Goal: Task Accomplishment & Management: Use online tool/utility

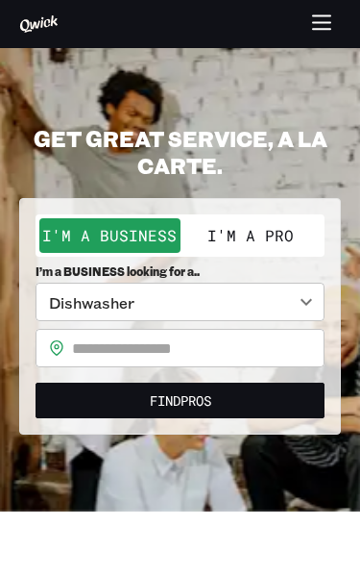
click at [284, 239] on button "I'm a Pro" at bounding box center [251, 235] width 141 height 35
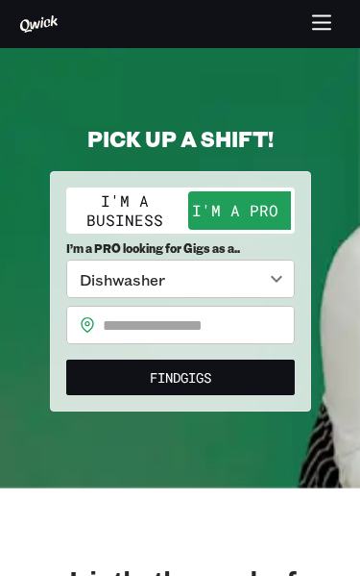
click at [293, 290] on body "**********" at bounding box center [180, 288] width 360 height 576
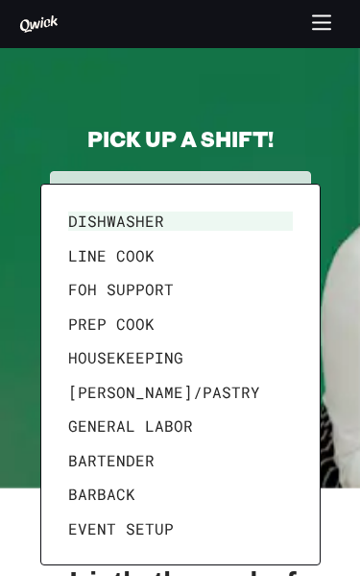
click at [180, 426] on li "General Labor" at bounding box center [181, 425] width 240 height 35
type input "**********"
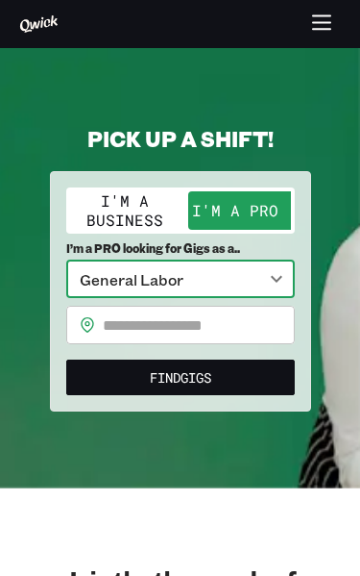
click at [197, 325] on input "text" at bounding box center [199, 325] width 192 height 38
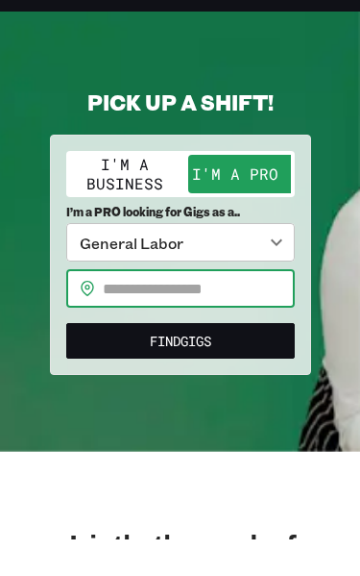
scroll to position [37, 0]
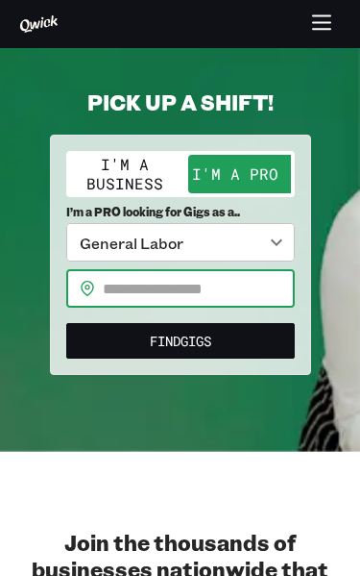
click at [228, 290] on input "text" at bounding box center [199, 288] width 192 height 38
click at [216, 277] on input "text" at bounding box center [199, 288] width 192 height 38
click at [250, 298] on input "text" at bounding box center [199, 288] width 192 height 38
click at [271, 302] on input "text" at bounding box center [199, 288] width 192 height 38
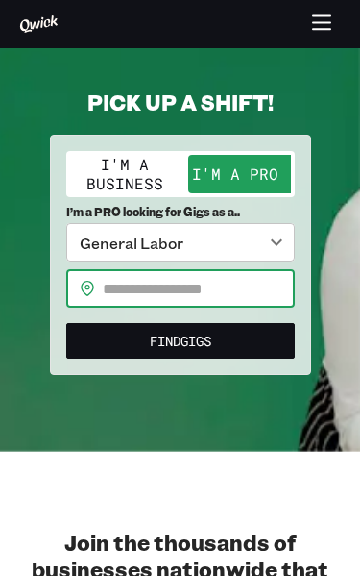
click at [266, 292] on input "text" at bounding box center [199, 288] width 192 height 38
click at [282, 271] on input "text" at bounding box center [199, 288] width 192 height 38
click at [274, 333] on button "Find Gigs" at bounding box center [180, 341] width 229 height 36
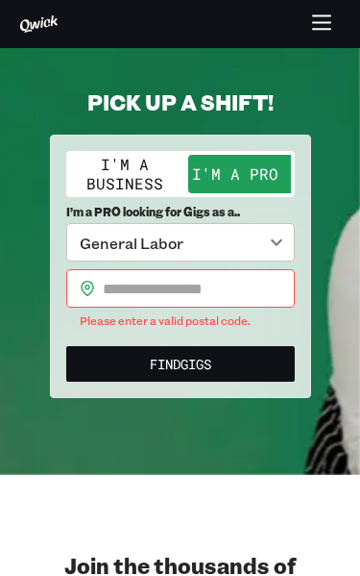
click at [270, 286] on input "text" at bounding box center [199, 288] width 192 height 38
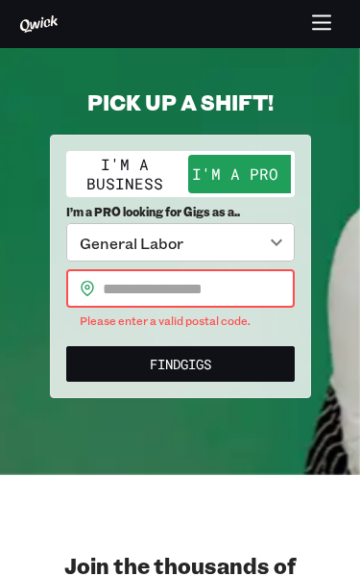
click at [270, 286] on input "text" at bounding box center [199, 288] width 192 height 38
click at [249, 282] on input "text" at bounding box center [199, 288] width 192 height 38
click at [249, 281] on input "text" at bounding box center [199, 288] width 192 height 38
click at [190, 295] on input "text" at bounding box center [199, 288] width 192 height 38
click at [189, 294] on input "text" at bounding box center [199, 288] width 192 height 38
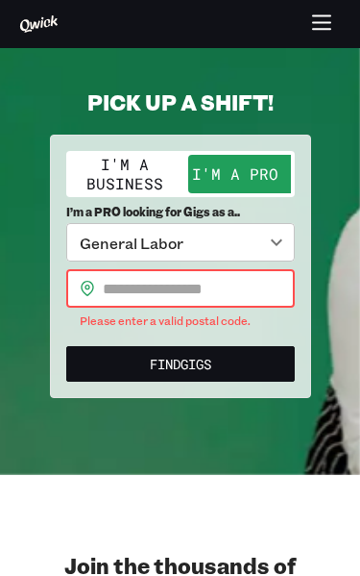
click at [271, 298] on input "text" at bounding box center [199, 288] width 192 height 38
click at [121, 285] on input "text" at bounding box center [199, 288] width 192 height 38
paste input "*****"
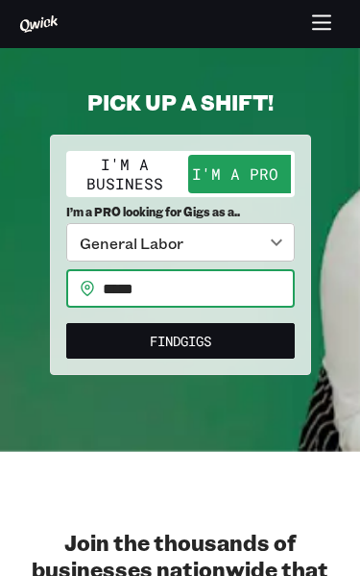
type input "*****"
click at [213, 355] on button "Find Gigs" at bounding box center [180, 341] width 229 height 36
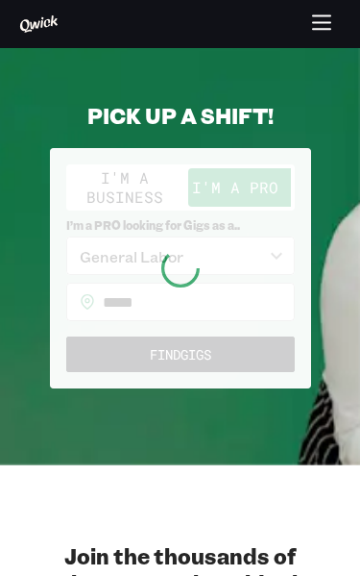
scroll to position [0, 0]
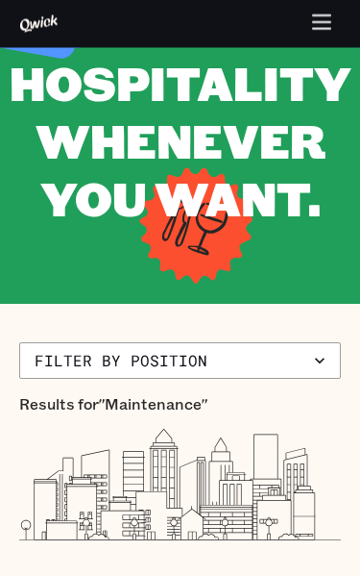
scroll to position [167, 0]
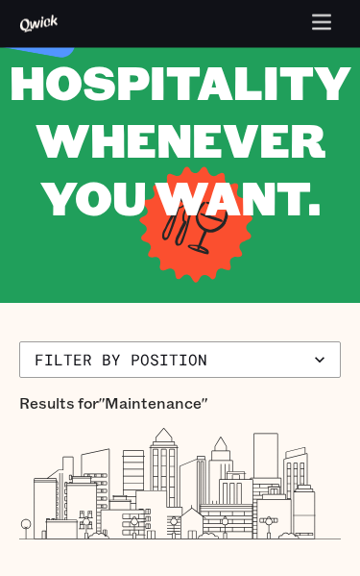
click at [237, 355] on button "Filter by position" at bounding box center [180, 360] width 322 height 37
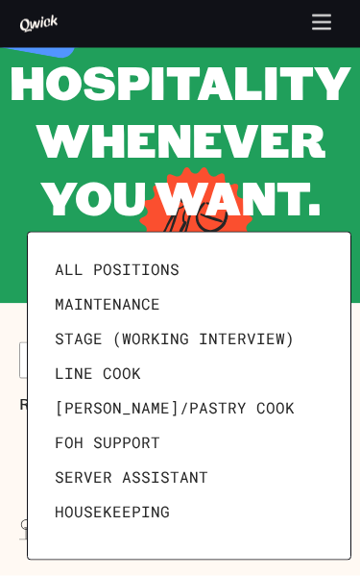
scroll to position [168, 0]
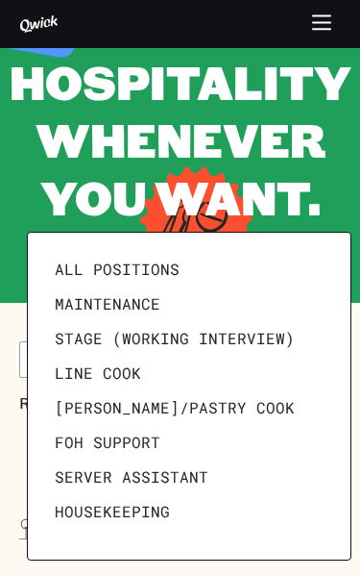
click at [245, 257] on link "All Positions" at bounding box center [189, 269] width 284 height 35
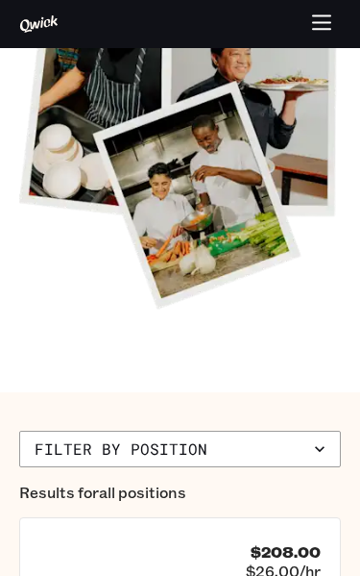
scroll to position [442, 0]
click at [306, 15] on button "button" at bounding box center [322, 24] width 37 height 37
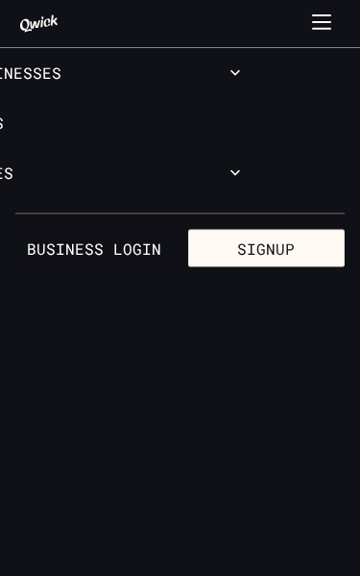
scroll to position [0, 0]
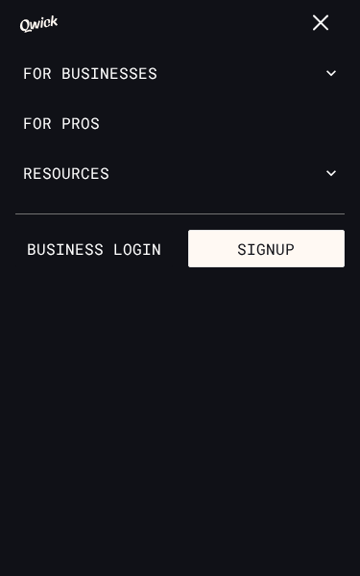
click at [313, 19] on icon "button" at bounding box center [322, 24] width 22 height 22
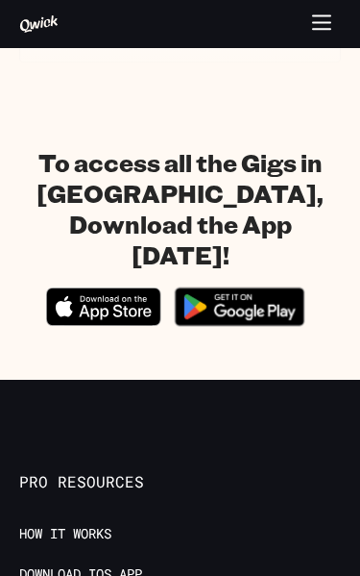
scroll to position [2033, 0]
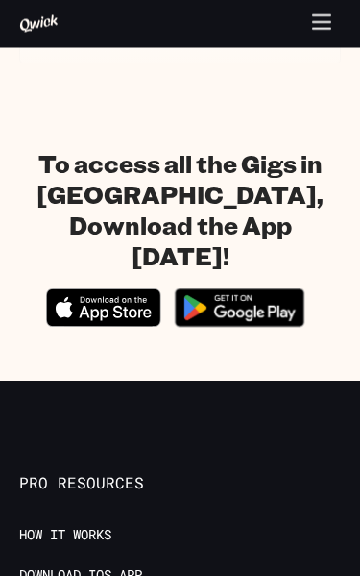
click at [116, 290] on icon "Download on the App Store" at bounding box center [103, 308] width 113 height 37
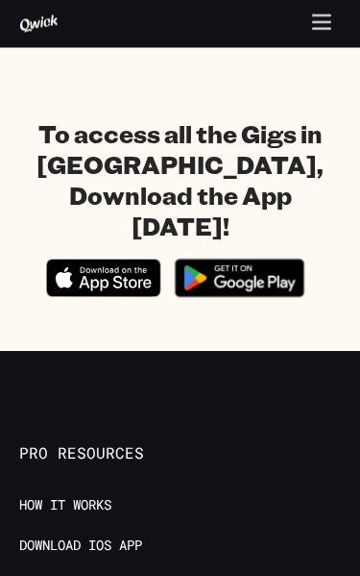
scroll to position [2064, 0]
click at [327, 31] on icon "button" at bounding box center [322, 24] width 22 height 22
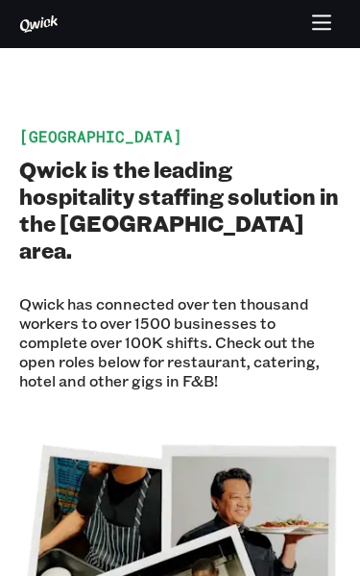
scroll to position [0, 0]
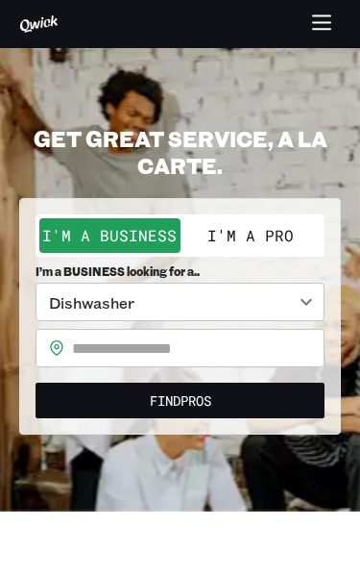
click at [327, 22] on icon "button" at bounding box center [321, 22] width 17 height 0
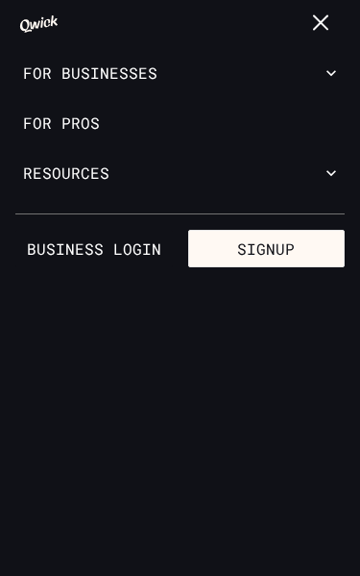
click at [276, 249] on button "Signup" at bounding box center [267, 249] width 158 height 38
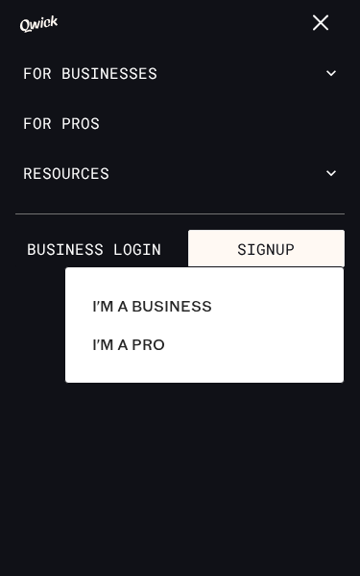
click at [180, 346] on link "I'm a Pro" at bounding box center [205, 344] width 240 height 38
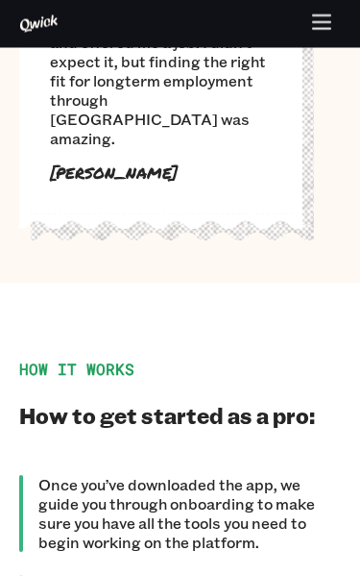
scroll to position [1839, 0]
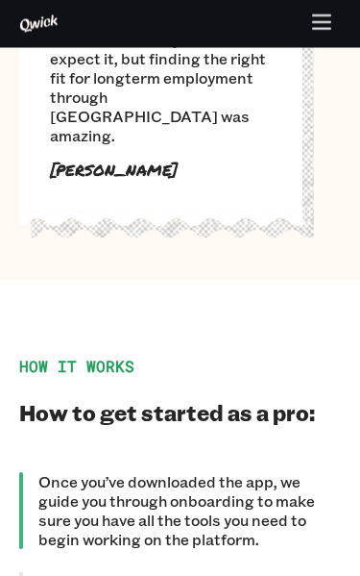
click at [322, 35] on button "button" at bounding box center [322, 24] width 37 height 37
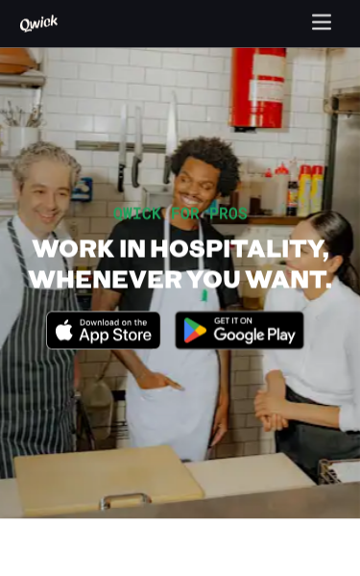
scroll to position [0, 0]
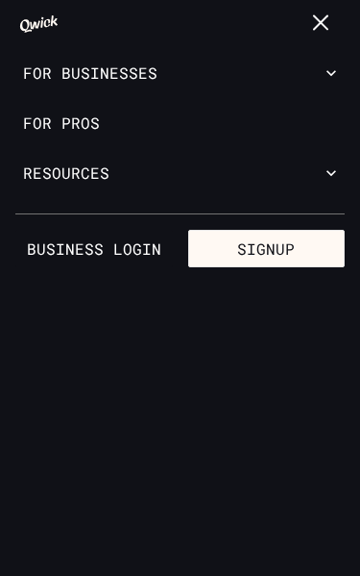
click at [305, 121] on link "For Pros" at bounding box center [180, 123] width 360 height 50
click at [93, 133] on link "For Pros" at bounding box center [180, 123] width 360 height 50
click at [86, 126] on link "For Pros" at bounding box center [180, 123] width 360 height 50
click at [74, 126] on link "For Pros" at bounding box center [180, 123] width 360 height 50
click at [85, 119] on link "For Pros" at bounding box center [180, 123] width 360 height 50
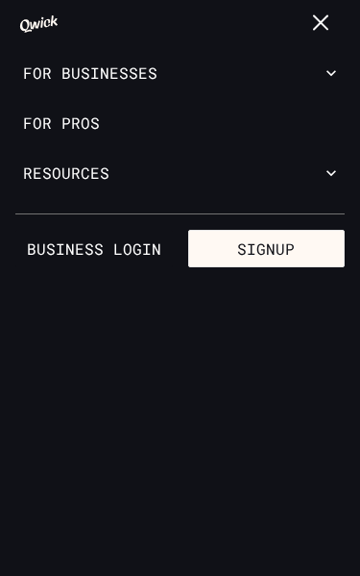
click at [85, 118] on link "For Pros" at bounding box center [180, 123] width 360 height 50
click at [86, 118] on link "For Pros" at bounding box center [180, 123] width 360 height 50
click at [78, 126] on link "For Pros" at bounding box center [180, 123] width 360 height 50
click at [307, 126] on link "For Pros" at bounding box center [180, 123] width 360 height 50
click at [279, 143] on link "For Pros" at bounding box center [180, 123] width 360 height 50
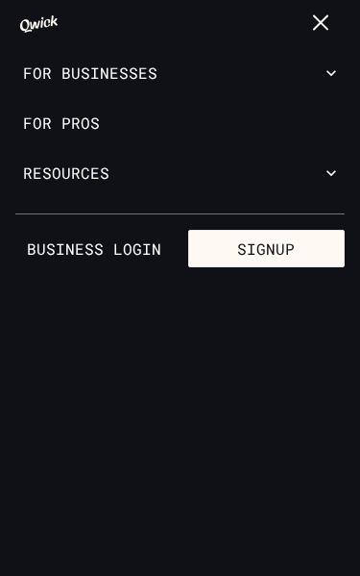
click at [70, 133] on link "For Pros" at bounding box center [180, 123] width 360 height 50
click at [58, 120] on link "For Pros" at bounding box center [180, 123] width 360 height 50
click at [58, 119] on link "For Pros" at bounding box center [180, 123] width 360 height 50
click at [103, 125] on link "For Pros" at bounding box center [180, 123] width 360 height 50
click at [200, 89] on button "For Businesses" at bounding box center [180, 73] width 360 height 50
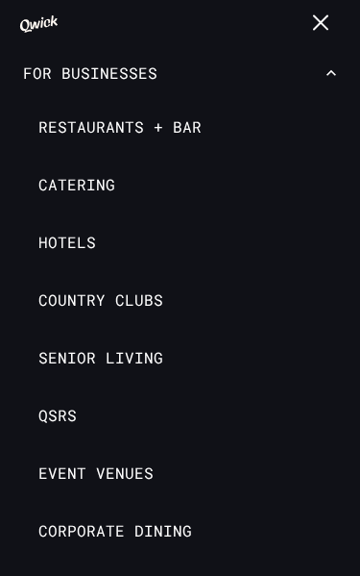
click at [329, 78] on icon "button" at bounding box center [331, 72] width 19 height 19
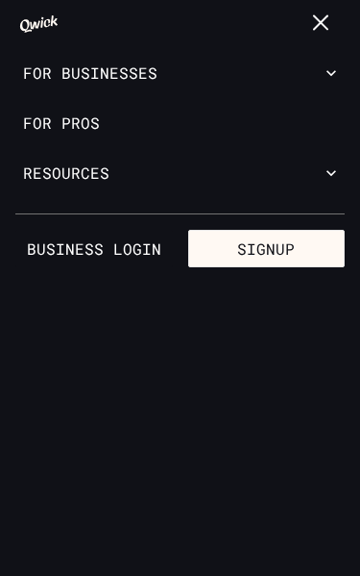
click at [72, 130] on link "For Pros" at bounding box center [180, 123] width 360 height 50
click at [61, 138] on link "For Pros" at bounding box center [180, 123] width 360 height 50
click at [106, 122] on link "For Pros" at bounding box center [180, 123] width 360 height 50
click at [155, 178] on button "Resources" at bounding box center [180, 173] width 360 height 50
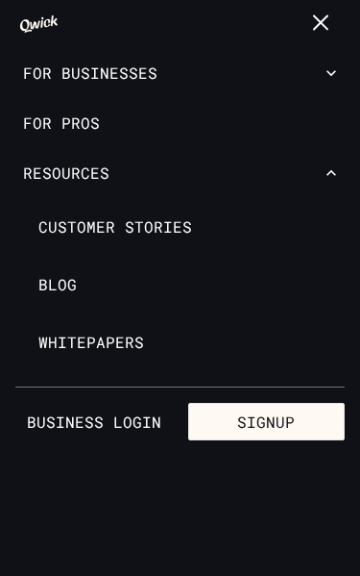
click at [237, 188] on button "Resources" at bounding box center [180, 173] width 360 height 50
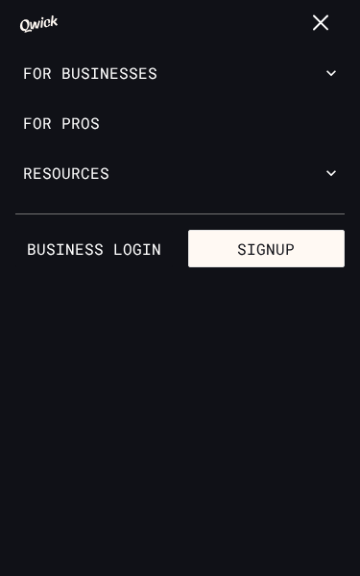
click at [142, 252] on link "Business Login" at bounding box center [94, 249] width 158 height 38
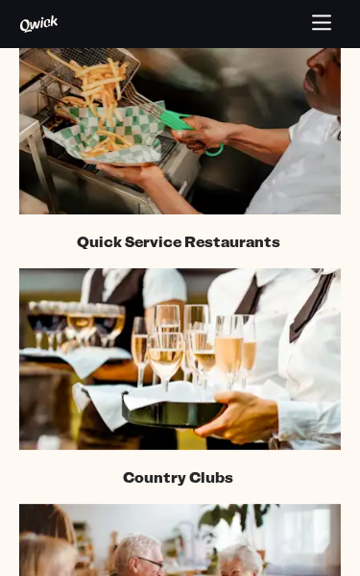
scroll to position [1753, 0]
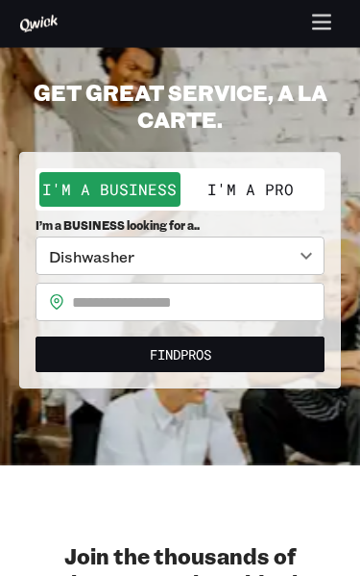
click at [216, 305] on input "text" at bounding box center [198, 302] width 253 height 38
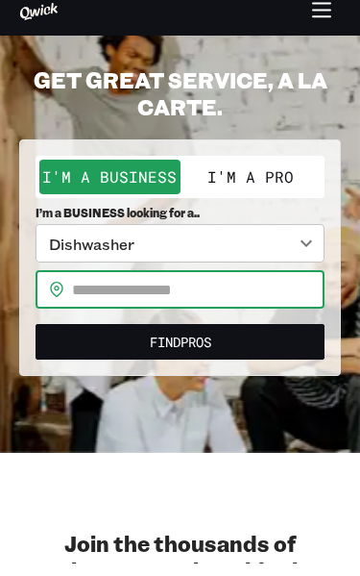
scroll to position [59, 0]
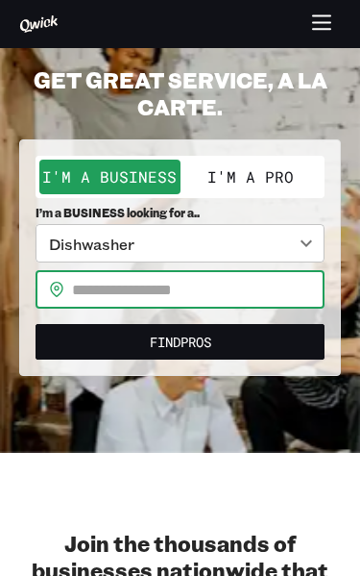
click at [193, 284] on input "text" at bounding box center [198, 289] width 253 height 38
paste input "*****"
type input "*****"
click at [284, 251] on body "**********" at bounding box center [180, 229] width 360 height 576
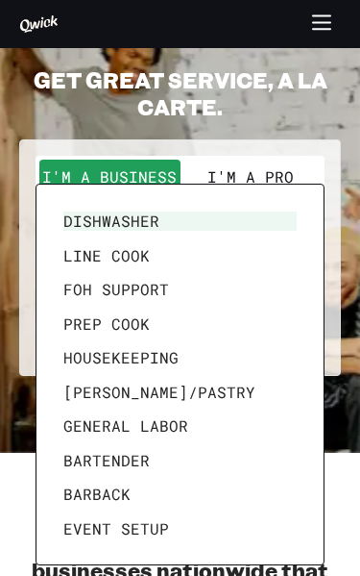
click at [171, 420] on li "General Labor" at bounding box center [180, 425] width 249 height 35
type input "**********"
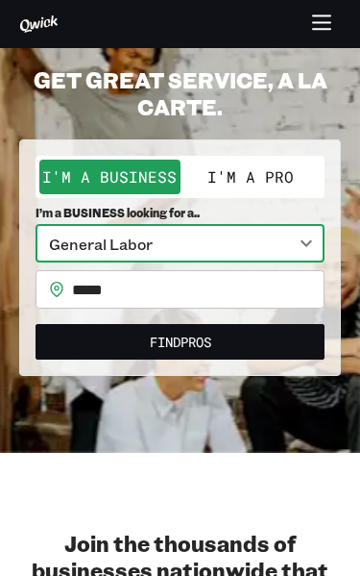
click at [180, 331] on button "Find Pros" at bounding box center [180, 342] width 289 height 36
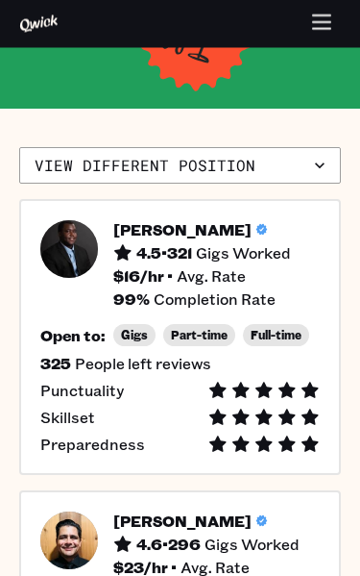
scroll to position [305, 0]
click at [234, 184] on button "View different position" at bounding box center [180, 165] width 322 height 37
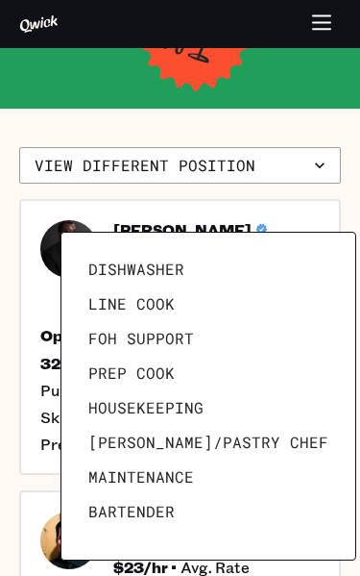
click at [268, 141] on div at bounding box center [180, 288] width 360 height 576
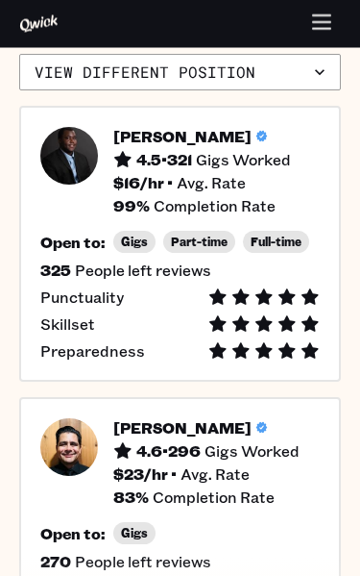
scroll to position [396, 0]
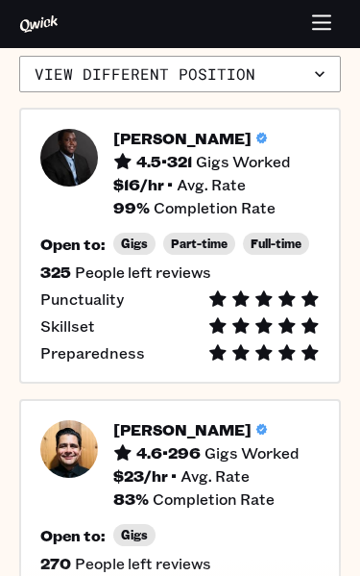
click at [324, 84] on icon "button" at bounding box center [319, 73] width 19 height 19
